Goal: Task Accomplishment & Management: Use online tool/utility

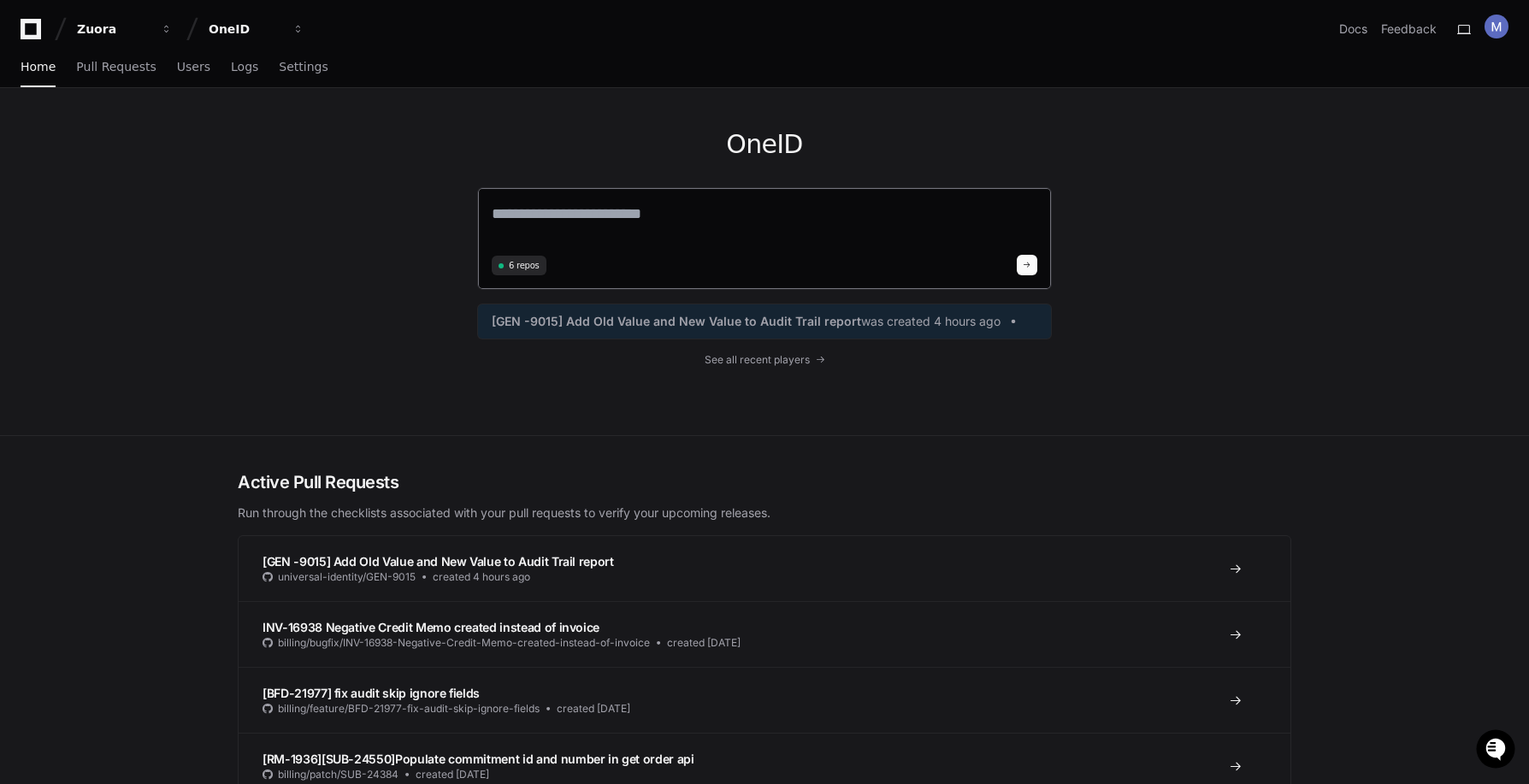
click at [626, 224] on textarea at bounding box center [764, 226] width 545 height 48
type textarea "*"
click at [97, 73] on link "Pull Requests" at bounding box center [116, 68] width 79 height 40
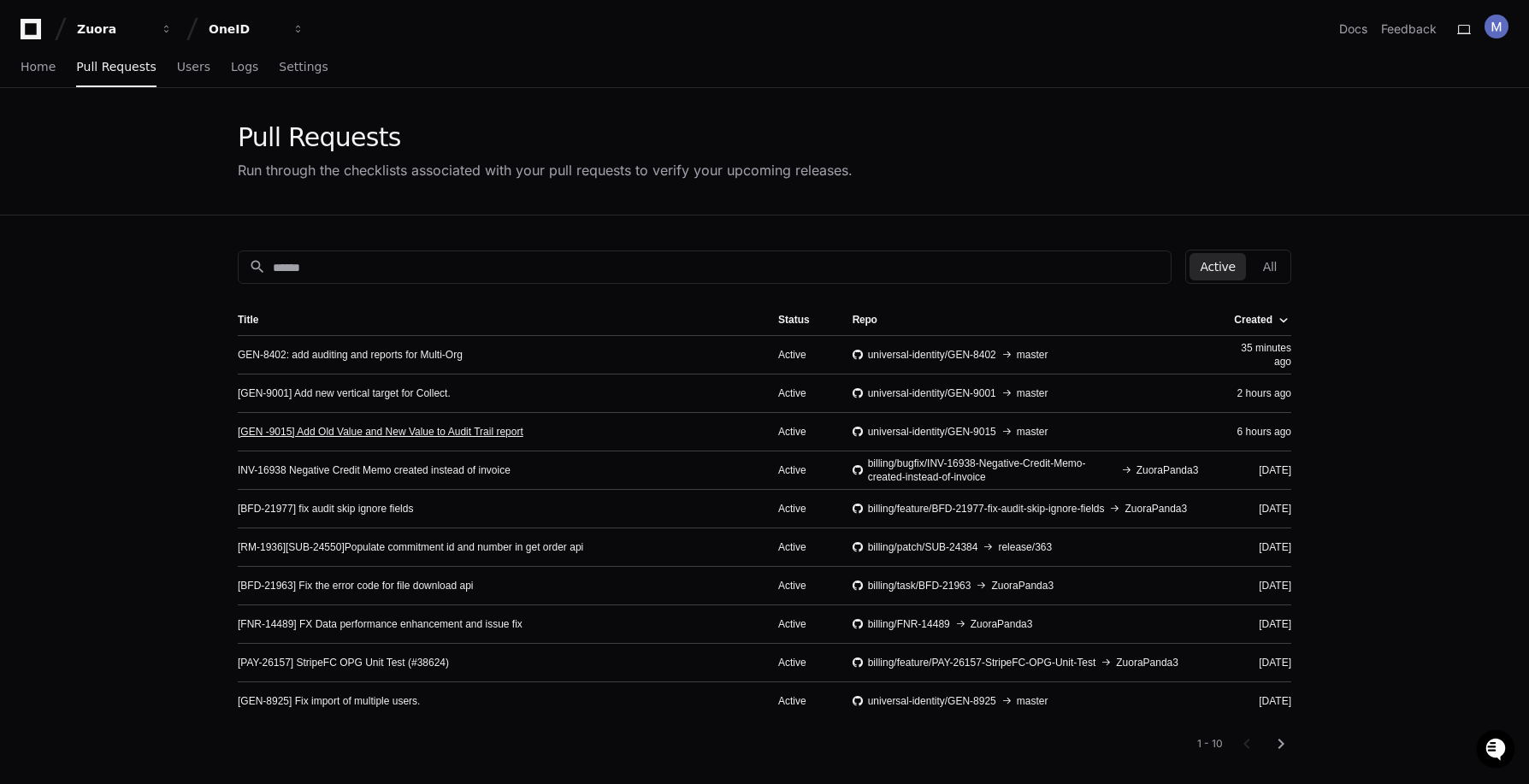
click at [431, 436] on link "[GEN -9015] Add Old Value and New Value to Audit Trail report" at bounding box center [380, 431] width 285 height 14
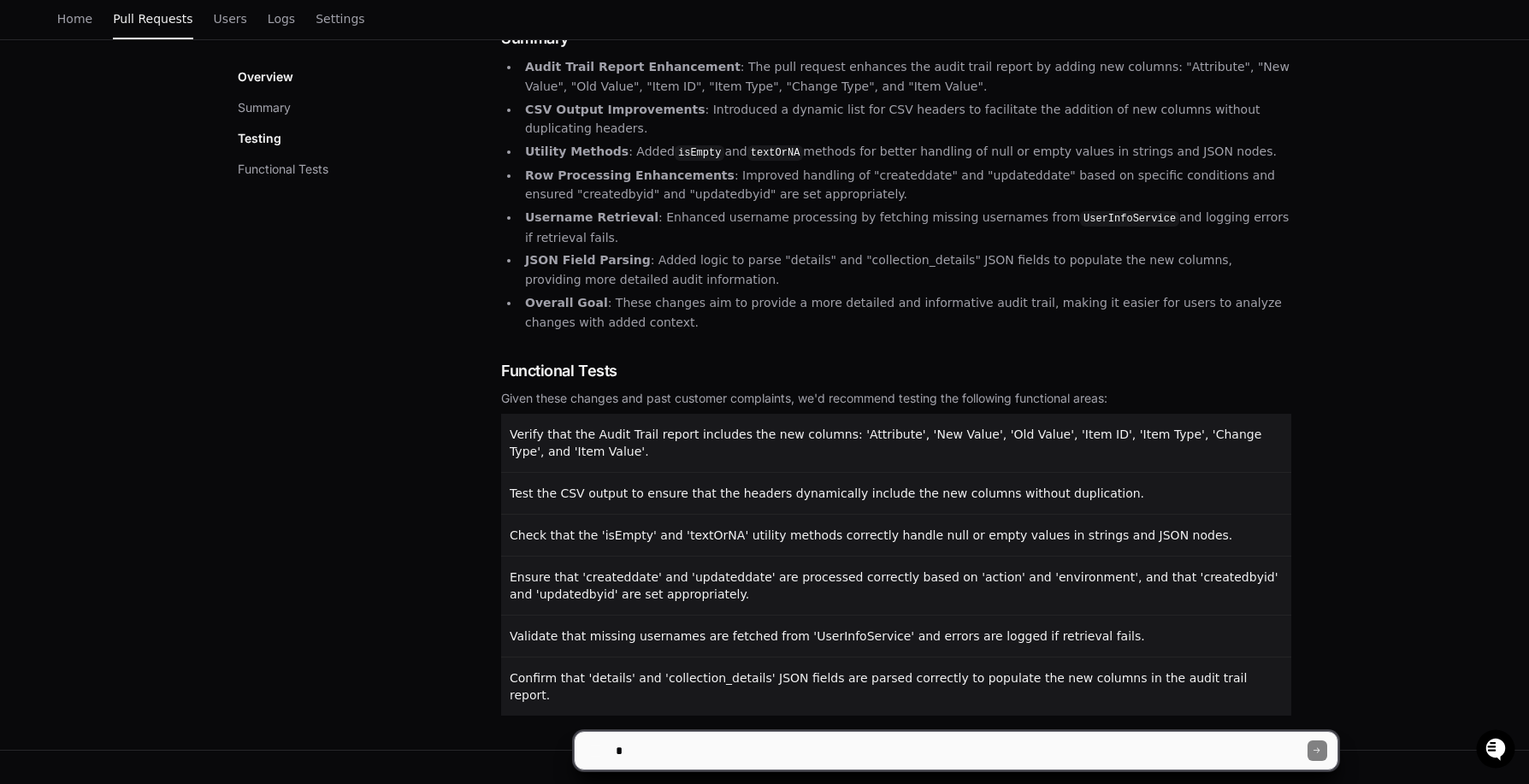
scroll to position [317, 0]
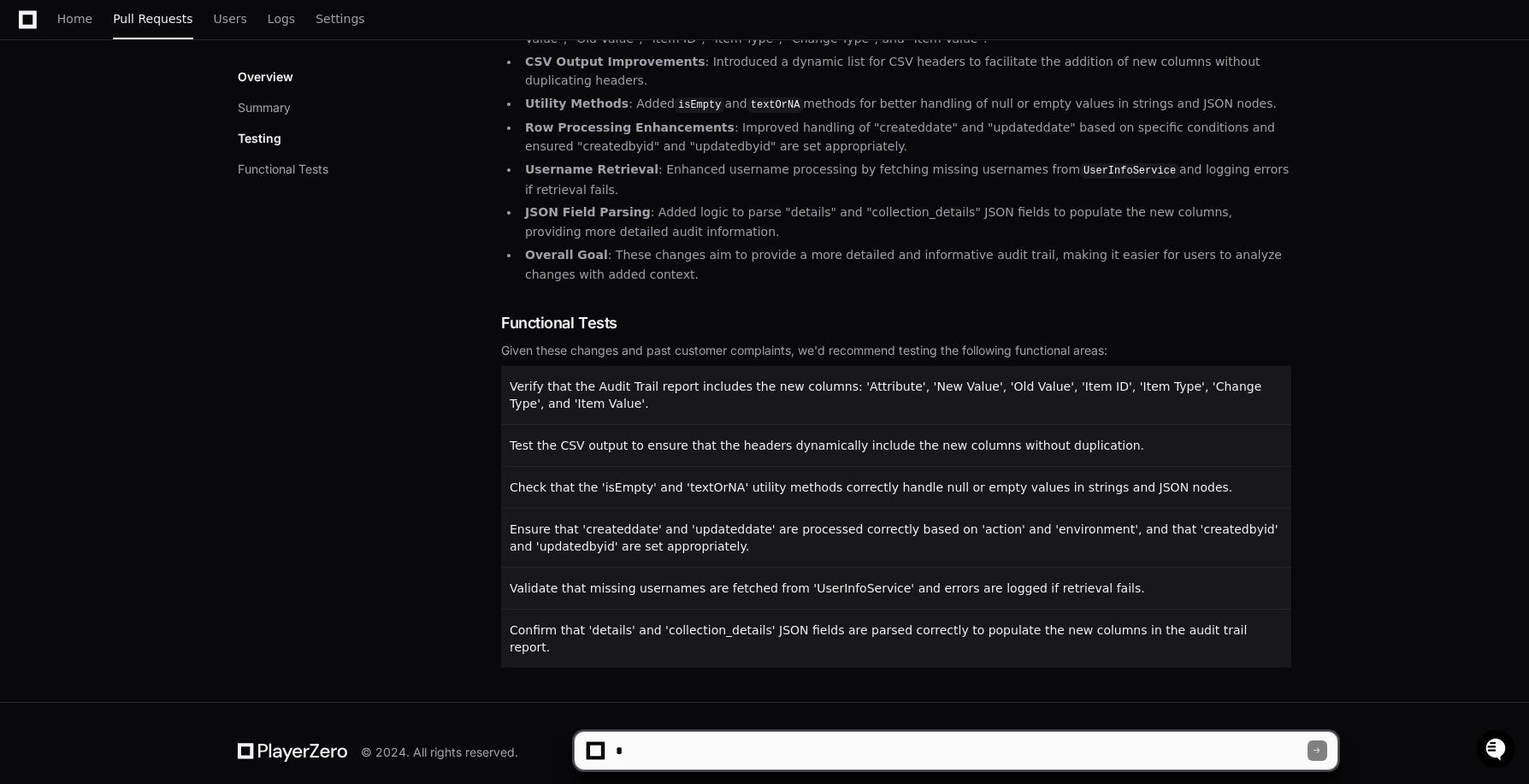
click at [270, 144] on p "Testing" at bounding box center [259, 138] width 43 height 17
click at [695, 747] on textarea at bounding box center [959, 751] width 696 height 38
type textarea "**********"
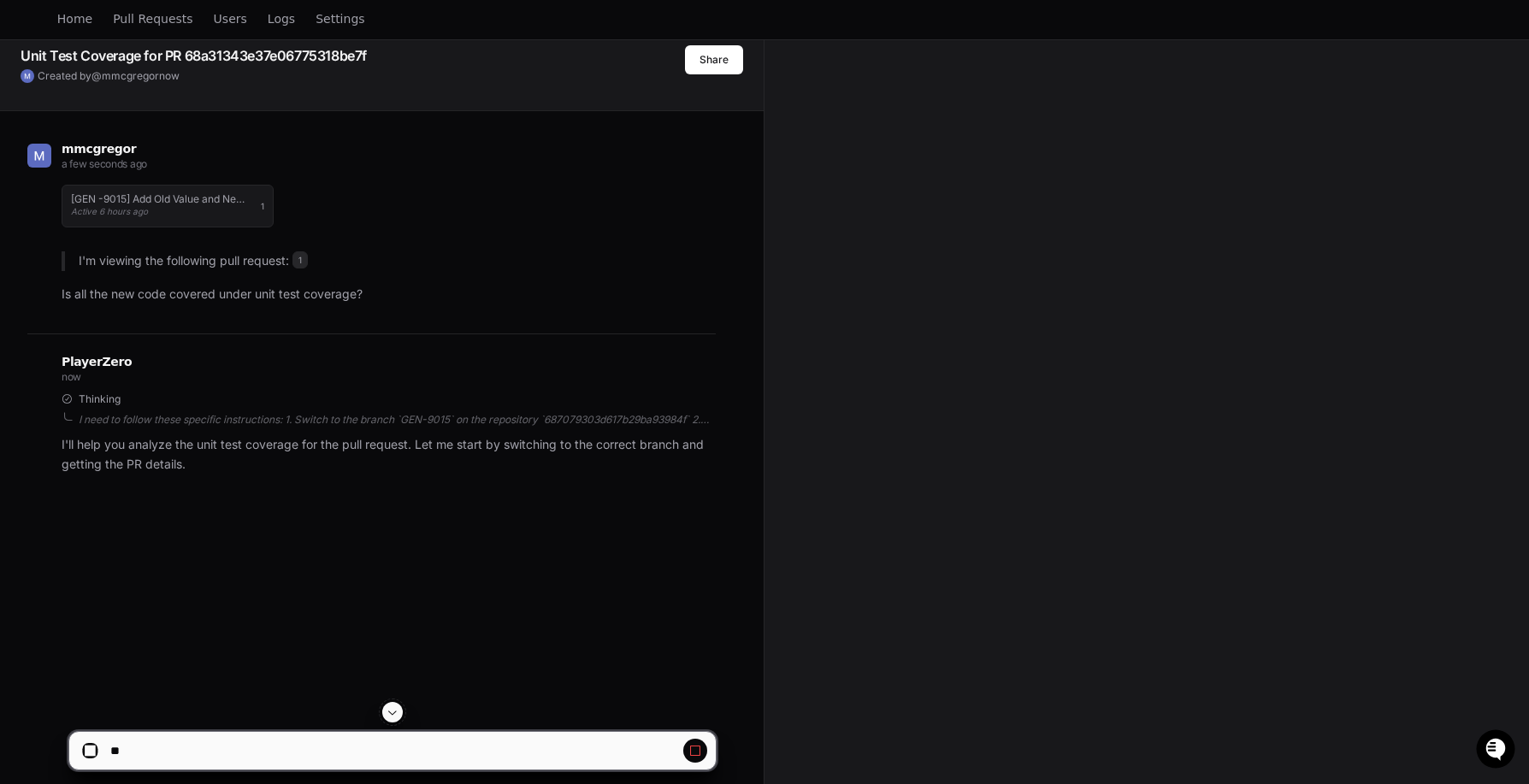
scroll to position [278, 0]
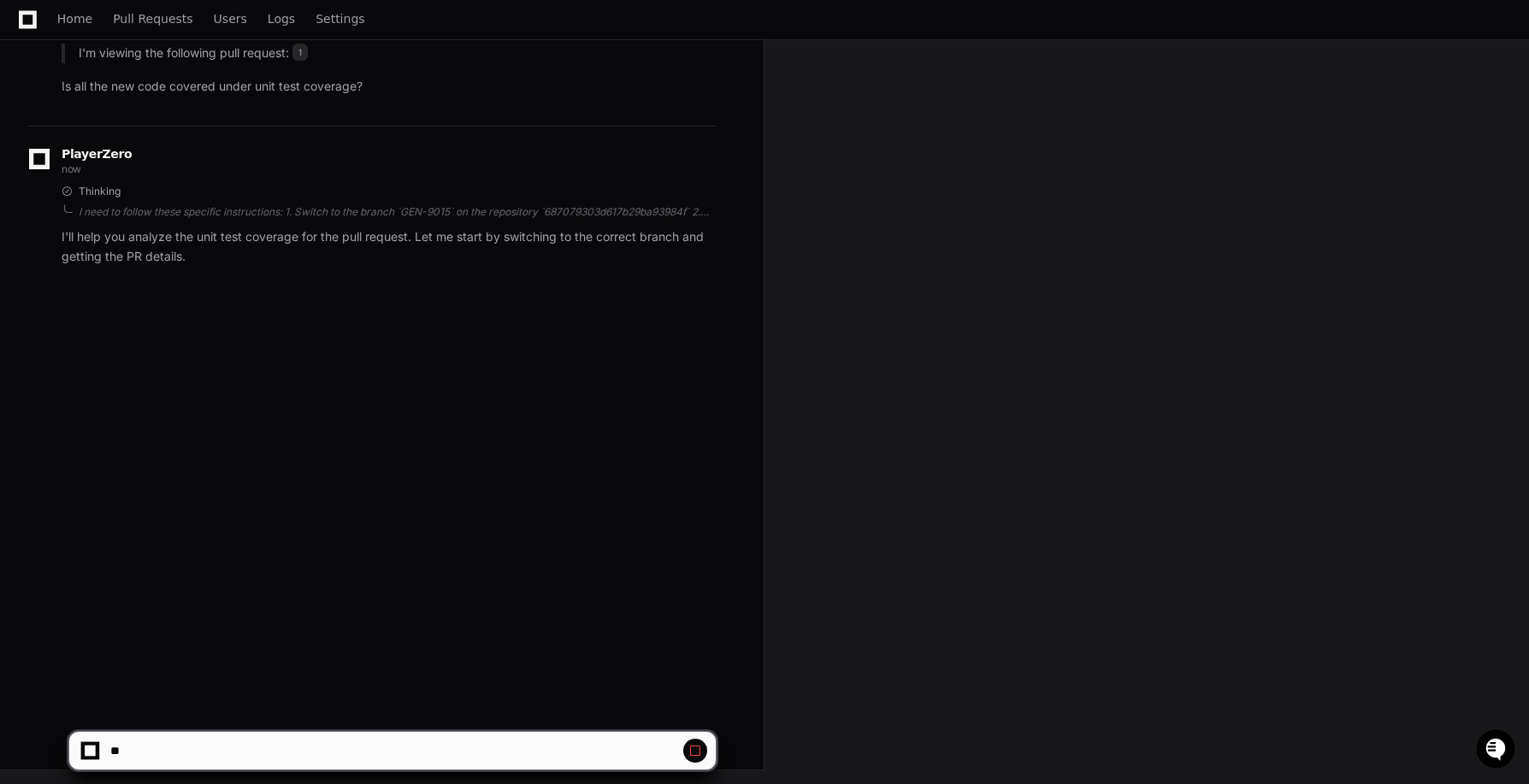
click at [695, 752] on span at bounding box center [695, 750] width 14 height 14
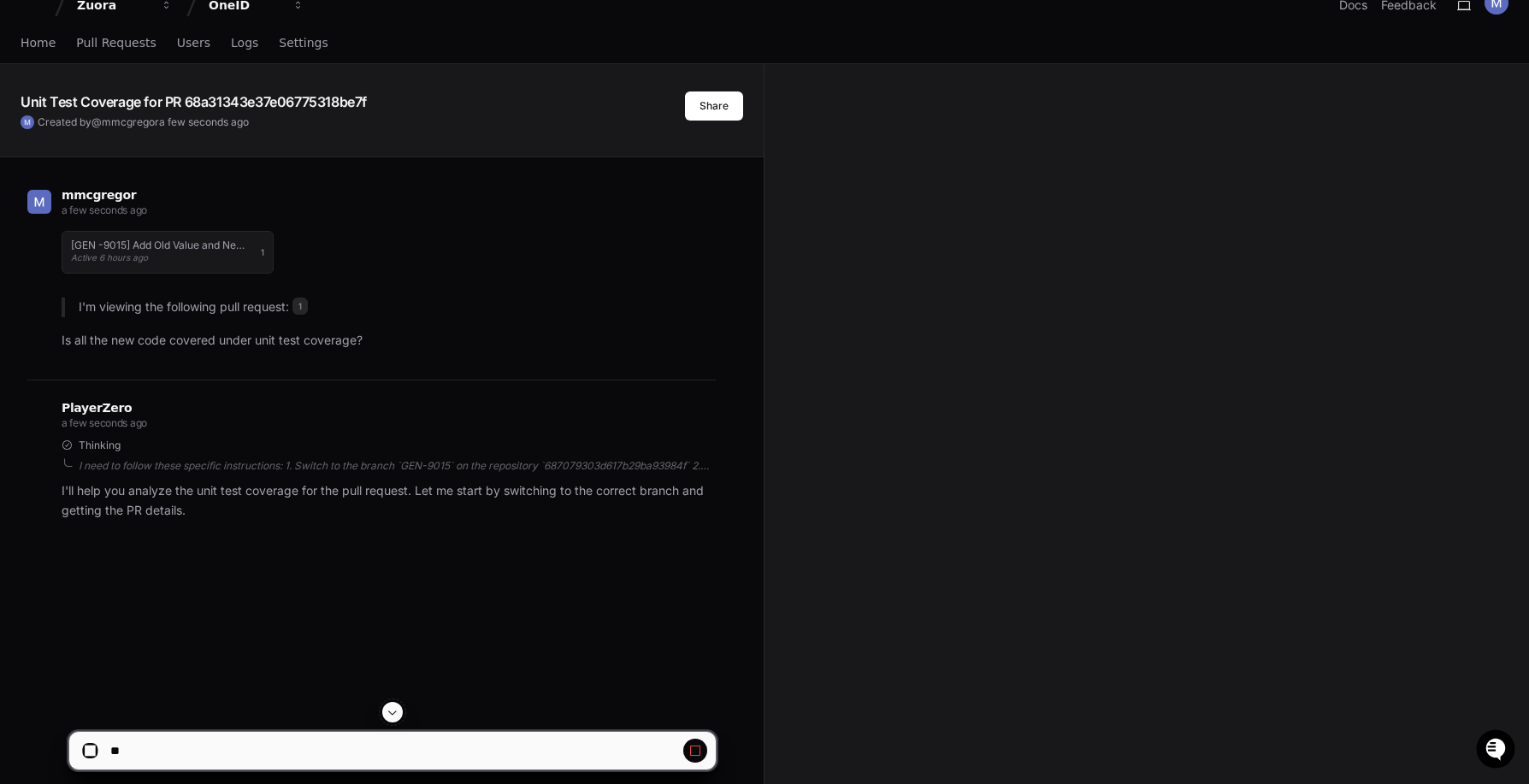
scroll to position [27, 0]
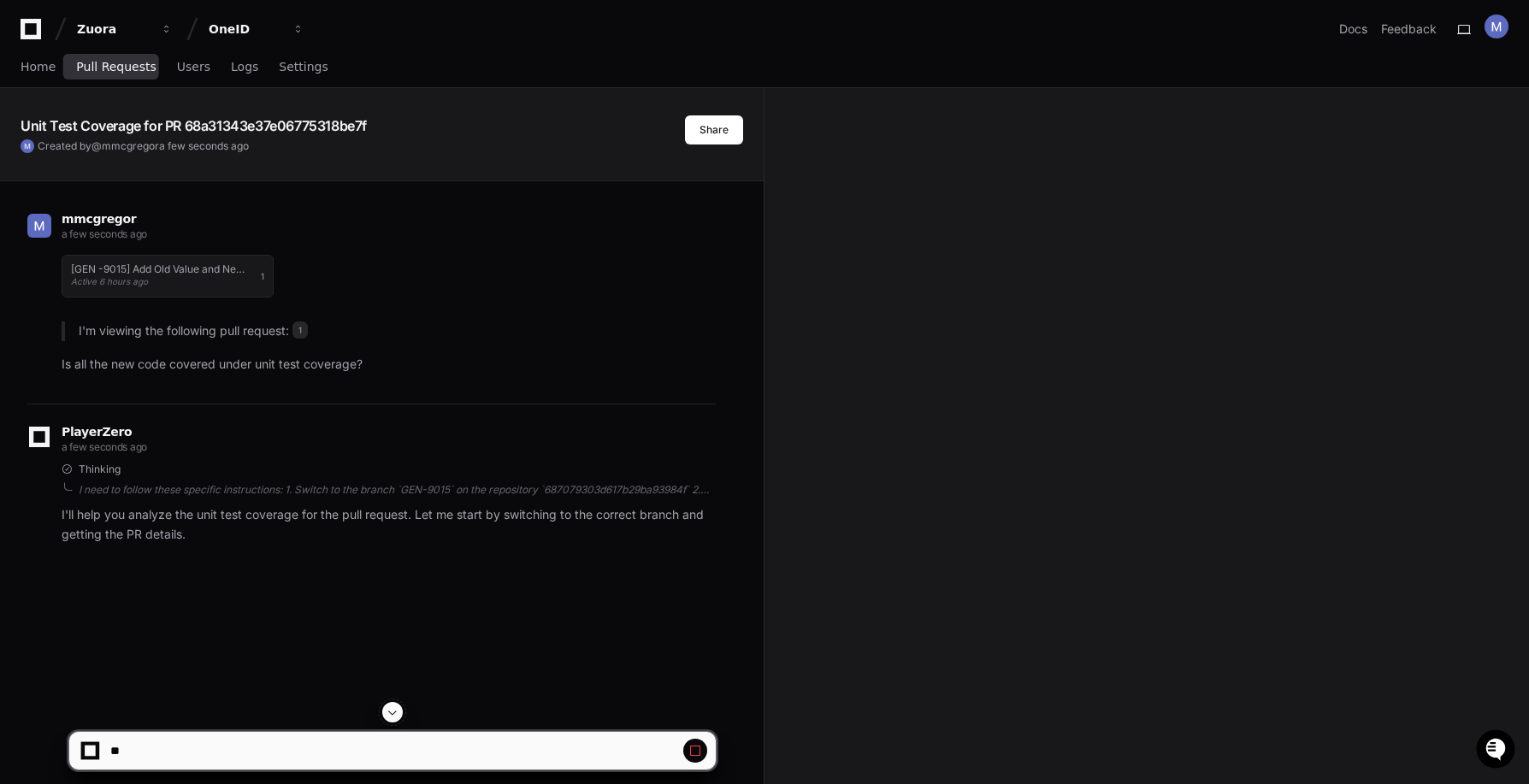
click at [84, 63] on span "Pull Requests" at bounding box center [116, 66] width 79 height 10
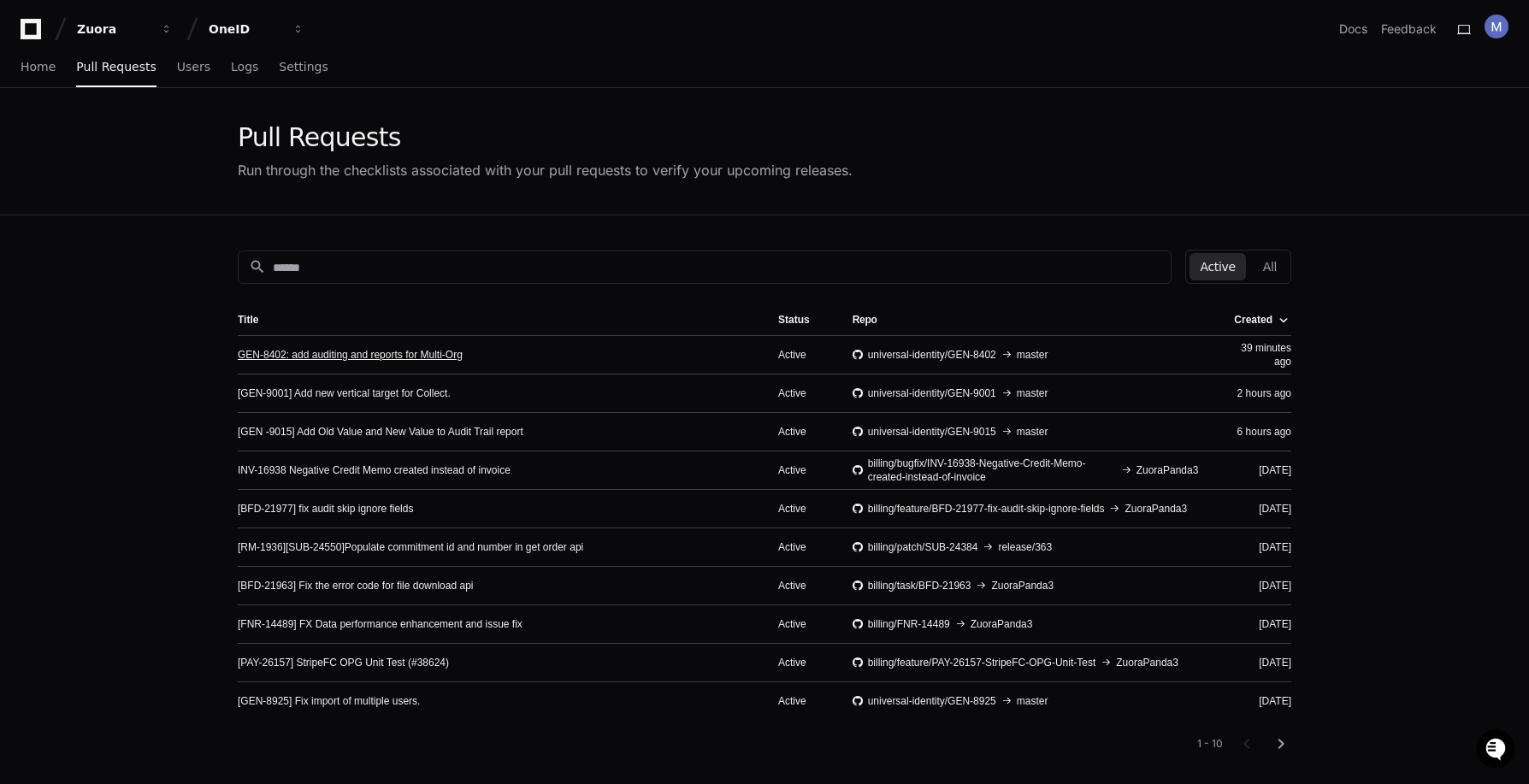
click at [384, 353] on link "GEN-8402: add auditing and reports for Multi-Org" at bounding box center [349, 355] width 225 height 14
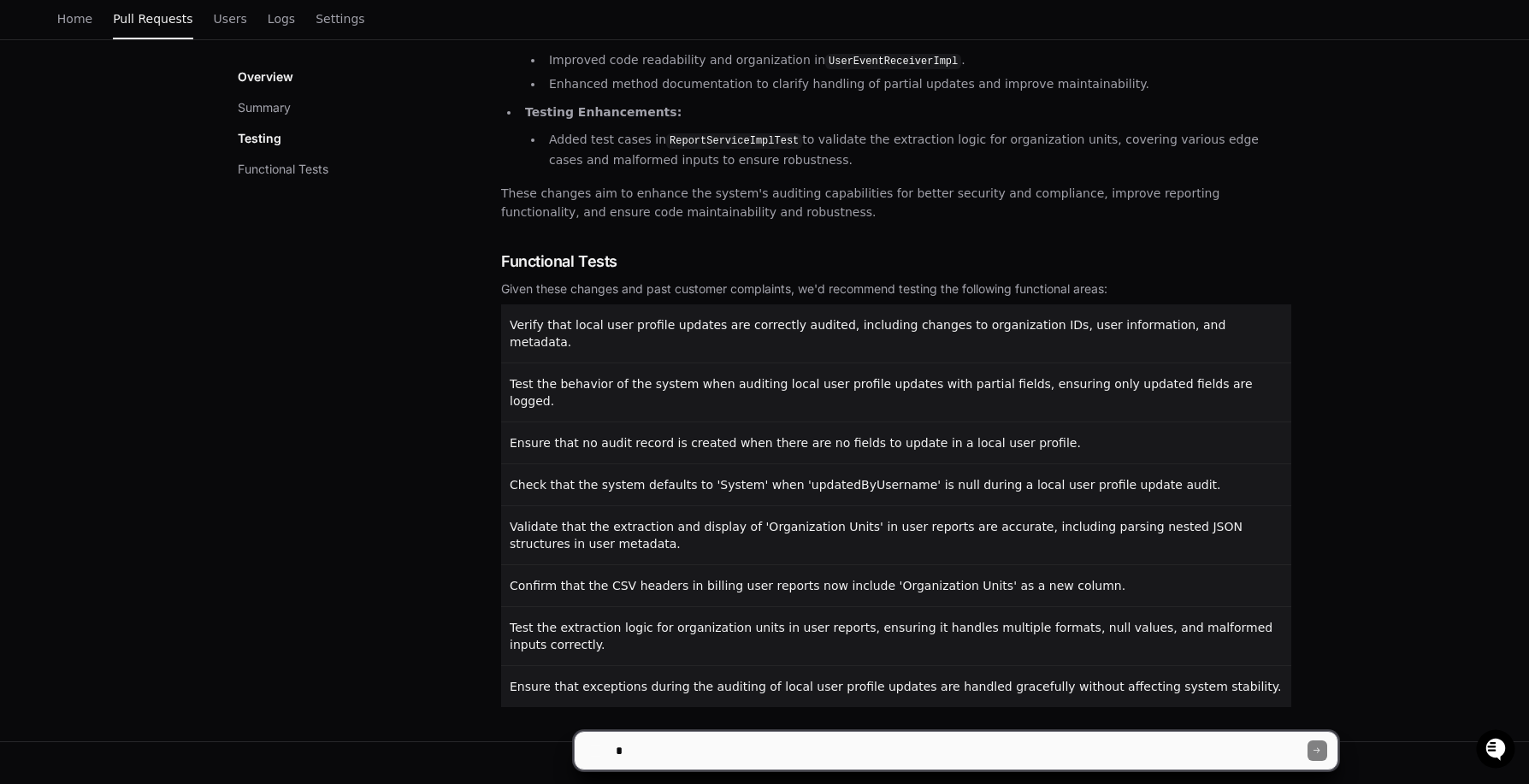
scroll to position [639, 0]
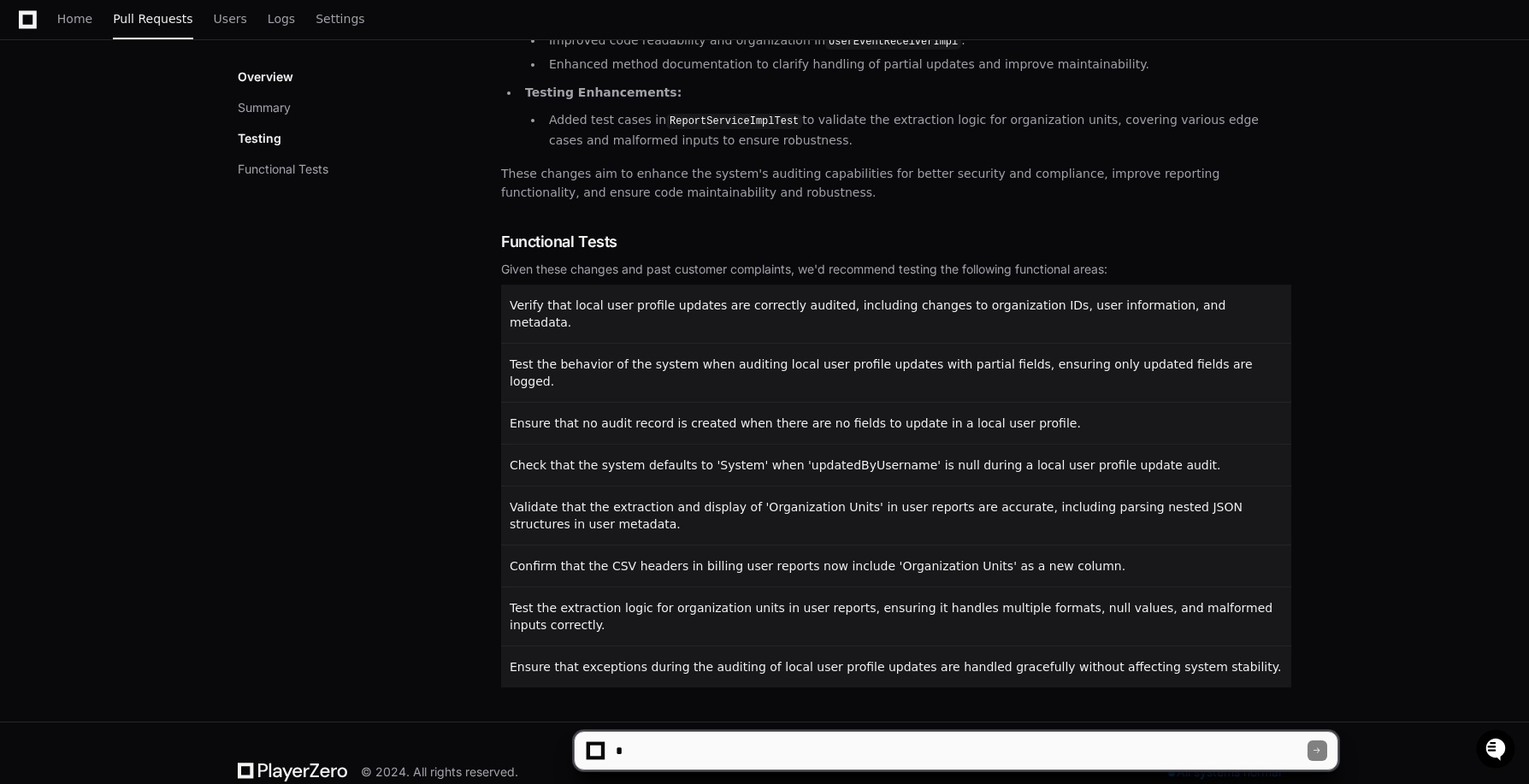
click at [698, 754] on textarea at bounding box center [959, 751] width 696 height 38
type textarea "**********"
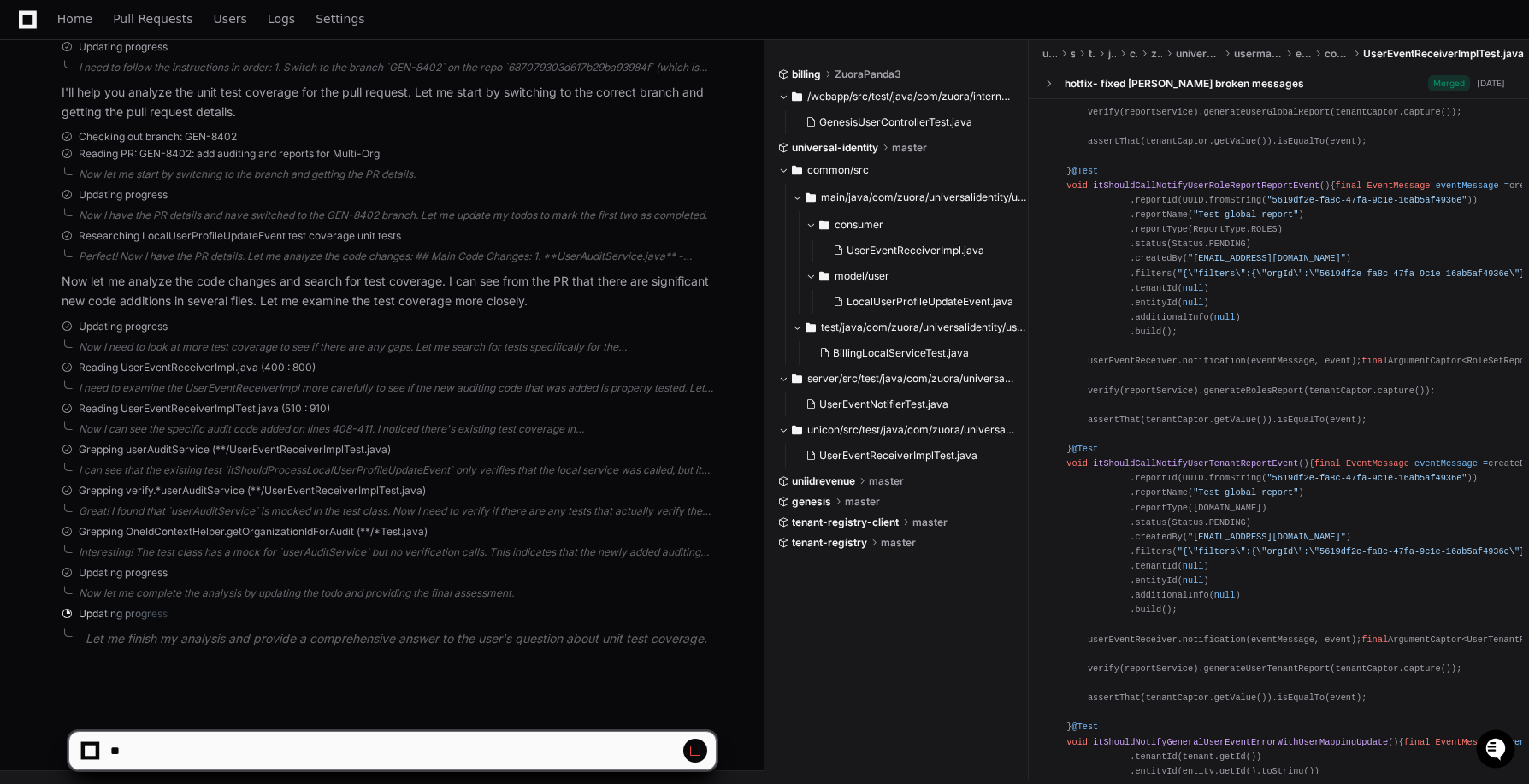
scroll to position [444, 0]
